Goal: Task Accomplishment & Management: Manage account settings

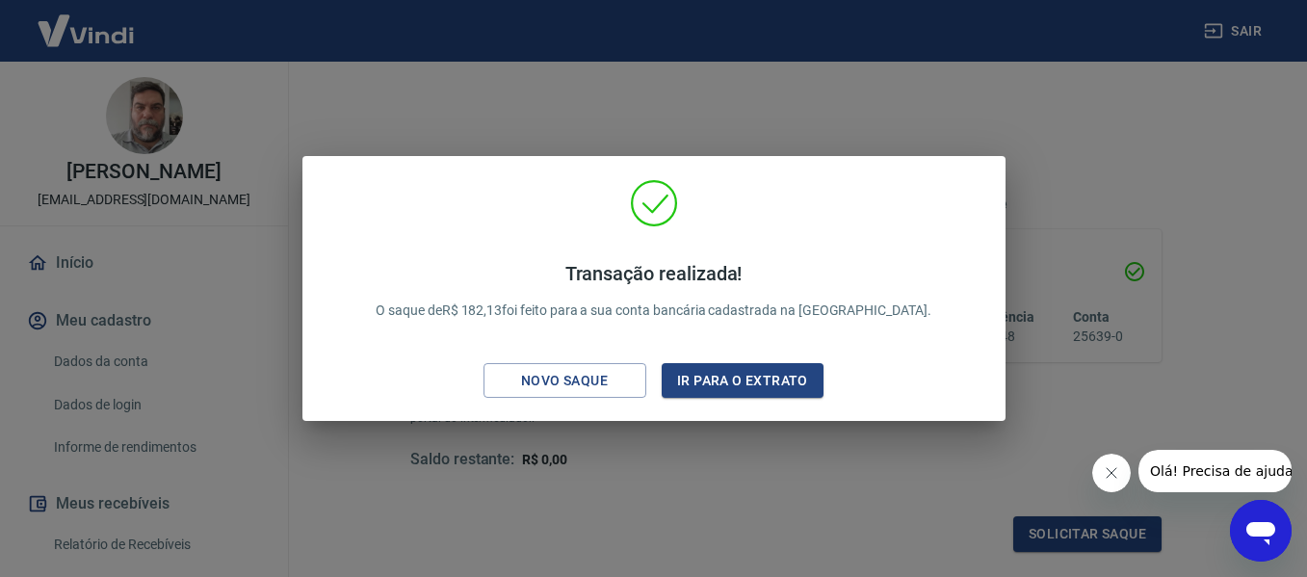
click at [1096, 138] on div "Transação realizada! O saque de R$ 182,13 foi feito para a sua conta bancária c…" at bounding box center [653, 288] width 1307 height 577
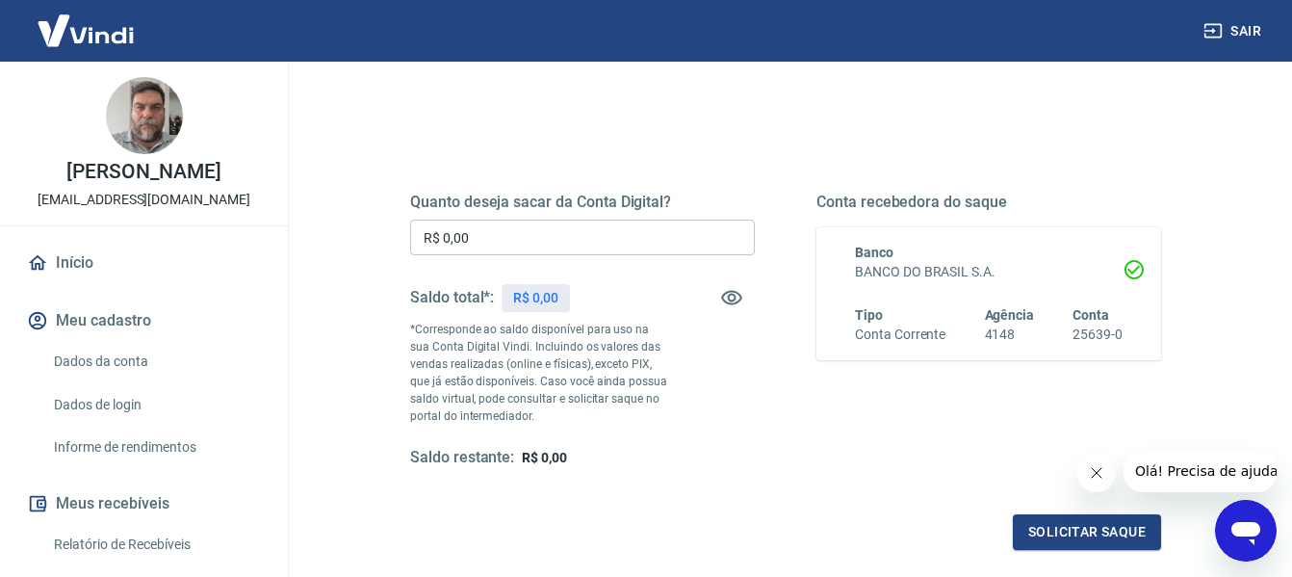
scroll to position [289, 0]
